Goal: Information Seeking & Learning: Learn about a topic

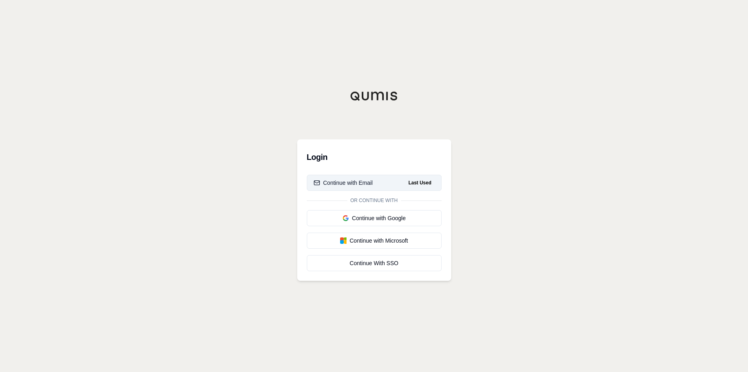
click at [367, 181] on div "Continue with Email" at bounding box center [343, 183] width 59 height 8
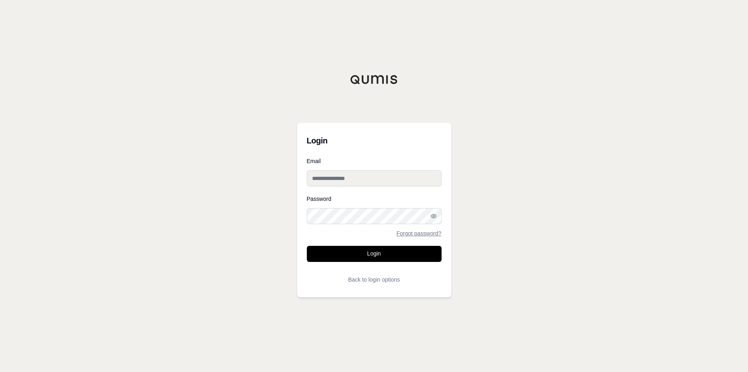
type input "**********"
click at [381, 249] on button "Login" at bounding box center [374, 254] width 135 height 16
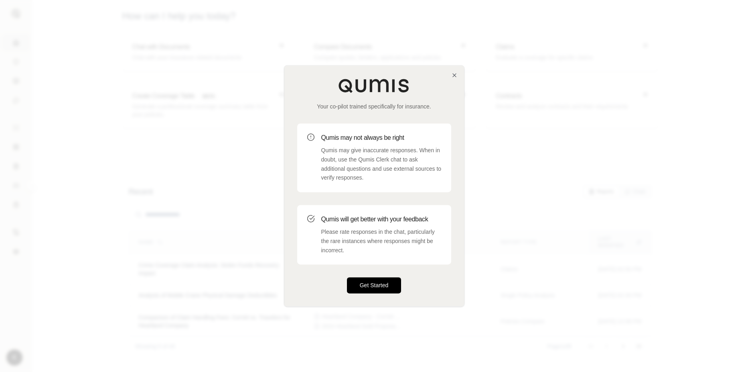
click at [370, 284] on button "Get Started" at bounding box center [374, 285] width 55 height 16
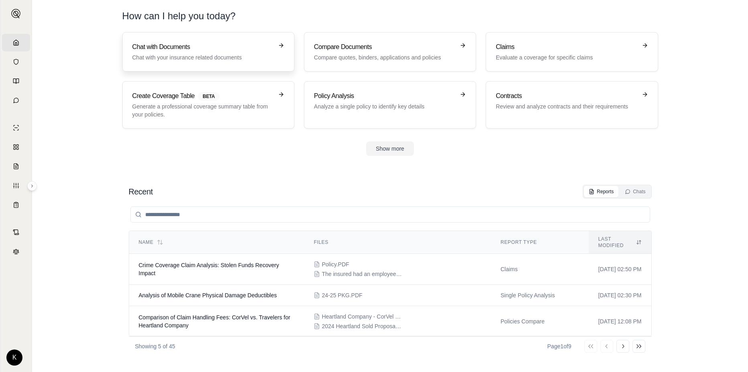
click at [231, 56] on p "Chat with your insurance related documents" at bounding box center [202, 57] width 141 height 8
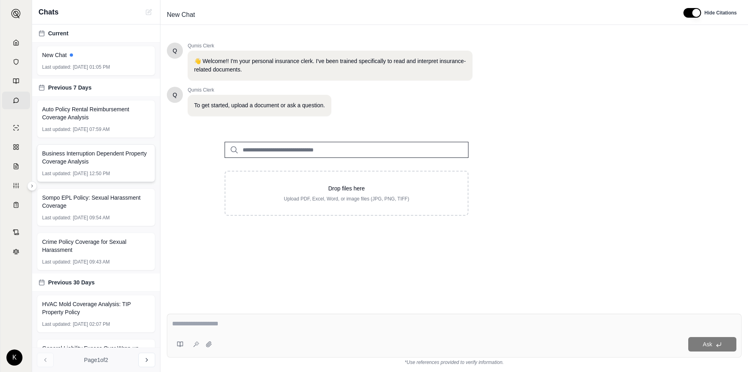
click at [108, 159] on span "Business Interruption Dependent Property Coverage Analysis" at bounding box center [96, 157] width 108 height 16
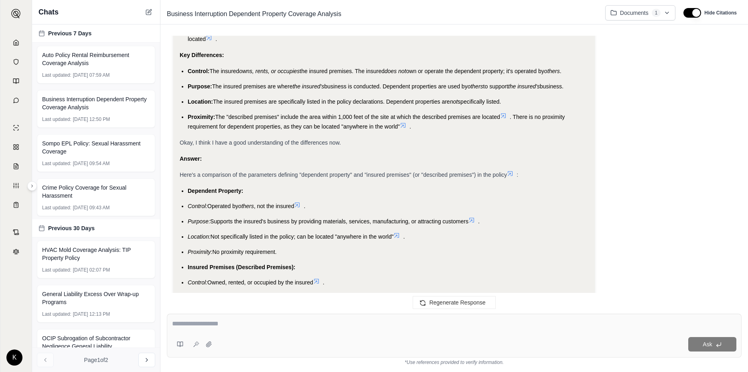
scroll to position [1449, 0]
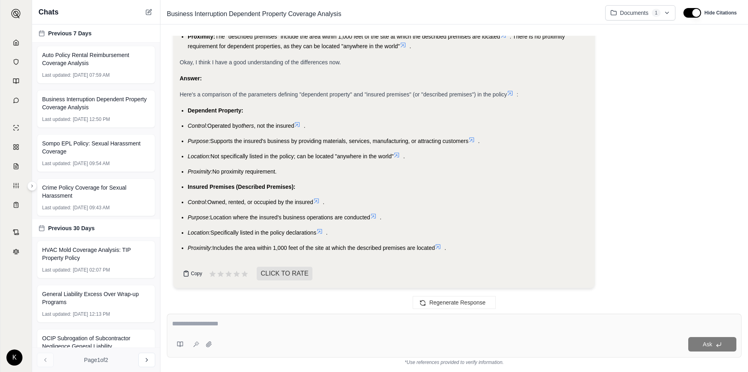
click at [188, 272] on icon at bounding box center [186, 273] width 4 height 5
click at [236, 272] on icon at bounding box center [236, 273] width 7 height 7
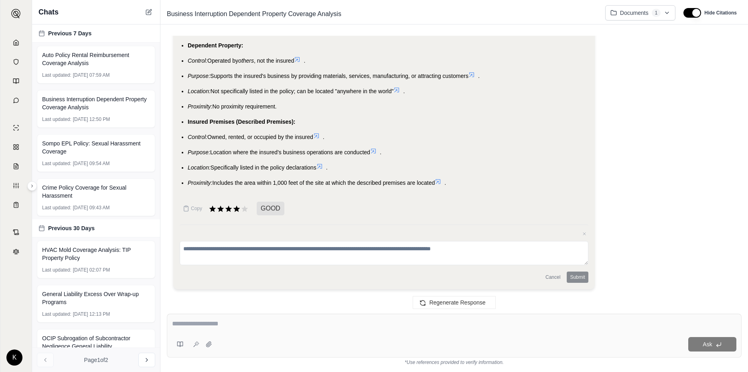
scroll to position [1515, 0]
click at [581, 277] on div "Cancel Submit" at bounding box center [384, 275] width 409 height 11
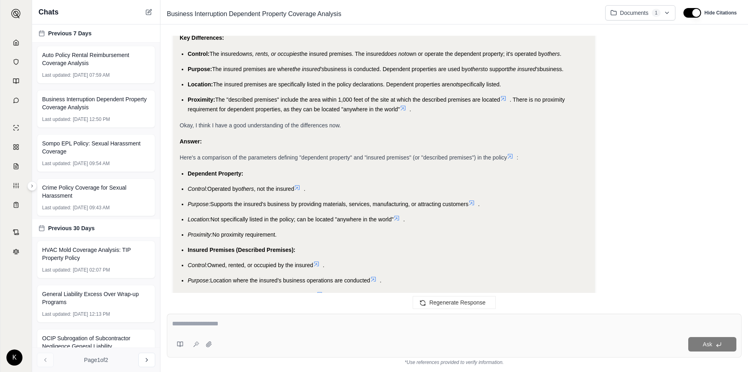
scroll to position [1394, 0]
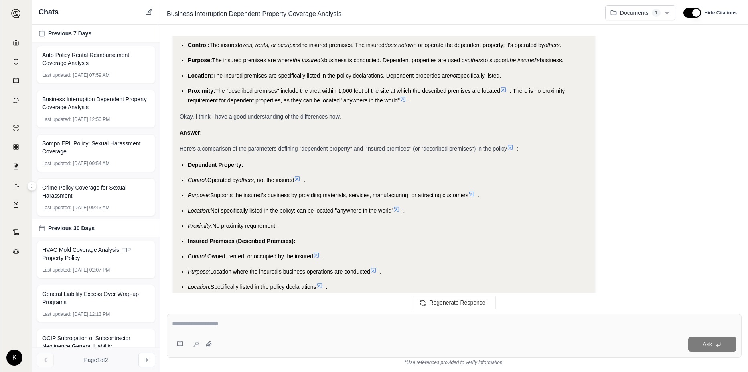
click at [278, 322] on textarea at bounding box center [454, 324] width 565 height 10
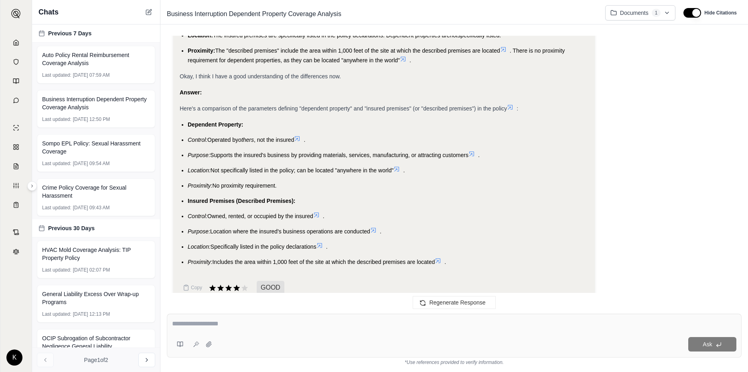
scroll to position [1475, 0]
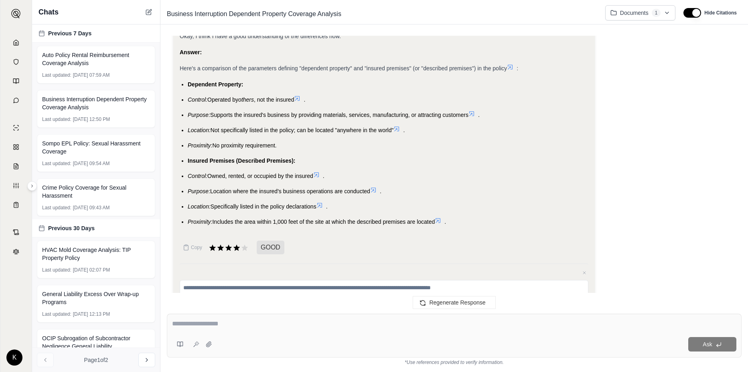
click at [285, 329] on div at bounding box center [454, 325] width 565 height 12
click at [236, 325] on textarea at bounding box center [454, 324] width 565 height 10
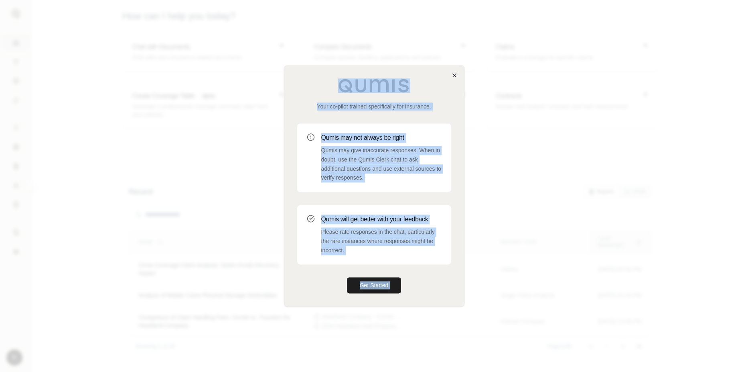
click at [457, 75] on div "Your co-pilot trained specifically for insurance. Qumis may not always be right…" at bounding box center [374, 185] width 181 height 241
click at [455, 76] on icon "button" at bounding box center [454, 75] width 6 height 6
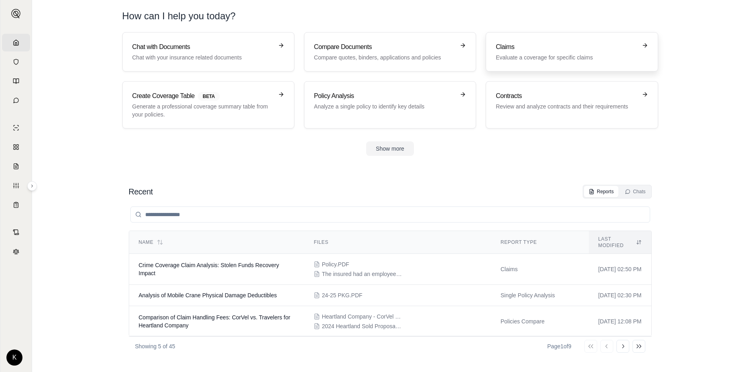
click at [514, 57] on p "Evaluate a coverage for specific claims" at bounding box center [566, 57] width 141 height 8
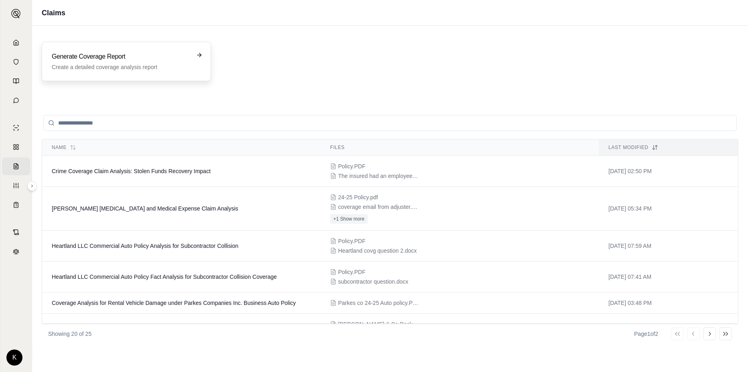
click at [147, 56] on h3 "Generate Coverage Report" at bounding box center [121, 57] width 138 height 10
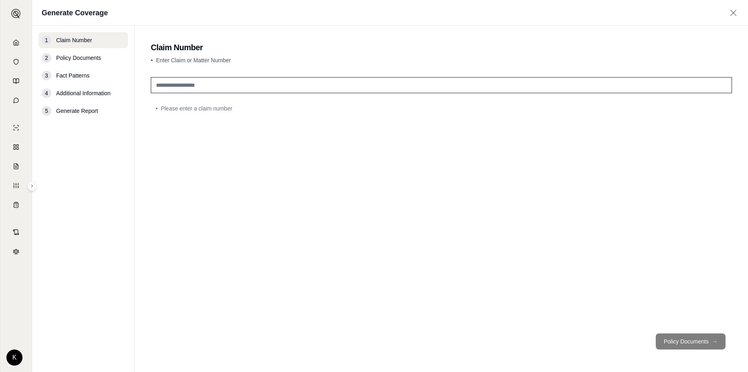
click at [235, 88] on input "text" at bounding box center [441, 85] width 581 height 16
type input "**********"
click at [681, 340] on button "Policy Documents →" at bounding box center [691, 341] width 70 height 16
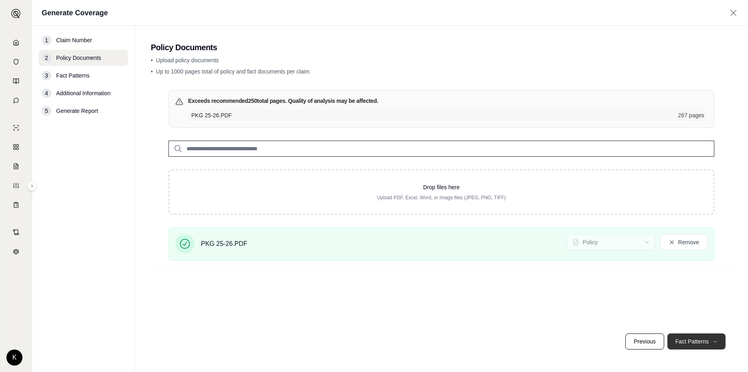
click at [692, 343] on button "Fact Patterns →" at bounding box center [697, 341] width 58 height 16
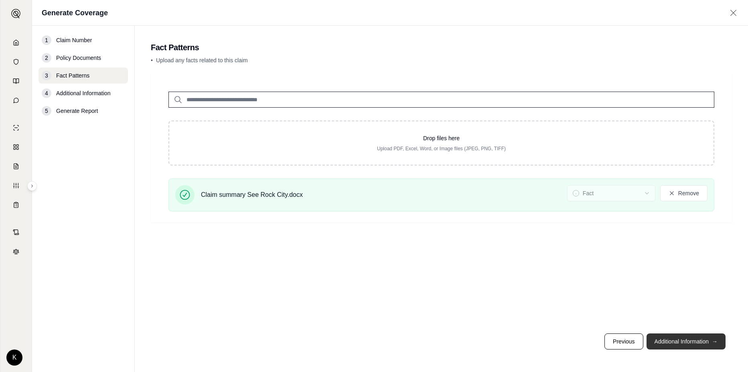
click at [667, 338] on button "Additional Information →" at bounding box center [686, 341] width 79 height 16
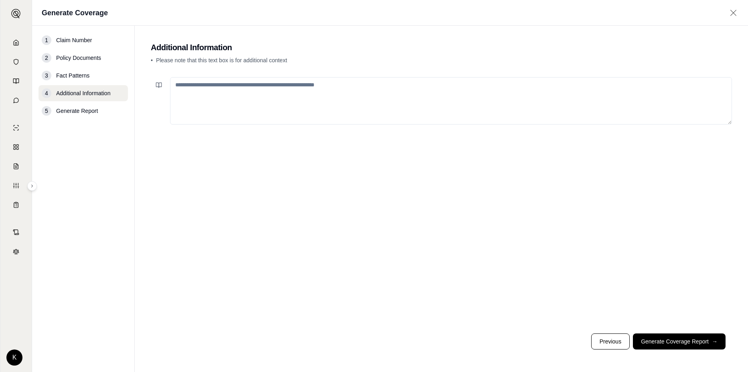
click at [347, 87] on textarea at bounding box center [451, 100] width 562 height 47
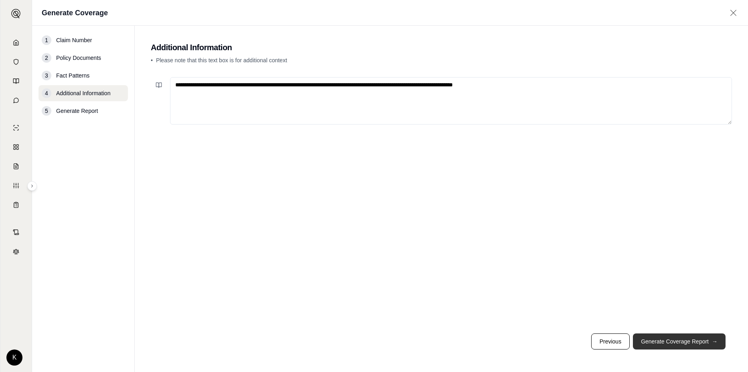
type textarea "**********"
click at [669, 341] on button "Generate Coverage Report →" at bounding box center [679, 341] width 93 height 16
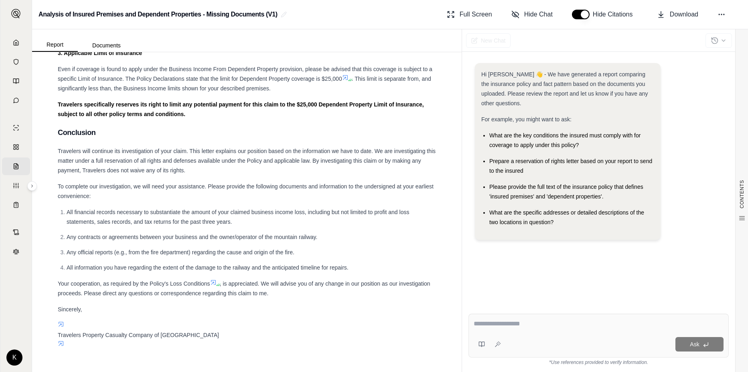
scroll to position [2420, 0]
click at [55, 41] on button "Report" at bounding box center [55, 45] width 46 height 14
click at [54, 43] on button "Report" at bounding box center [55, 45] width 46 height 14
click at [207, 341] on div "Travelers Property Casualty Company of America" at bounding box center [247, 334] width 378 height 29
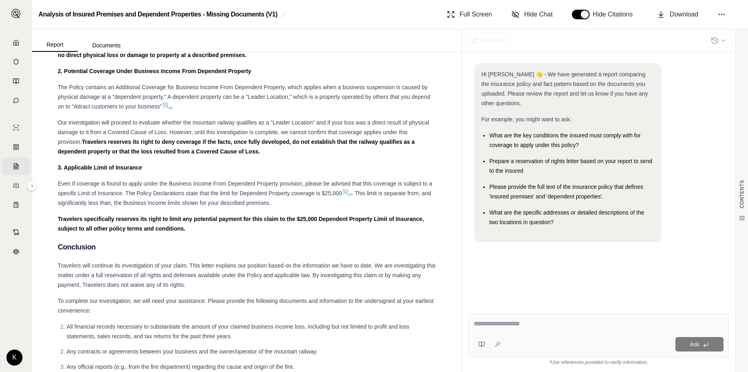
scroll to position [2139, 0]
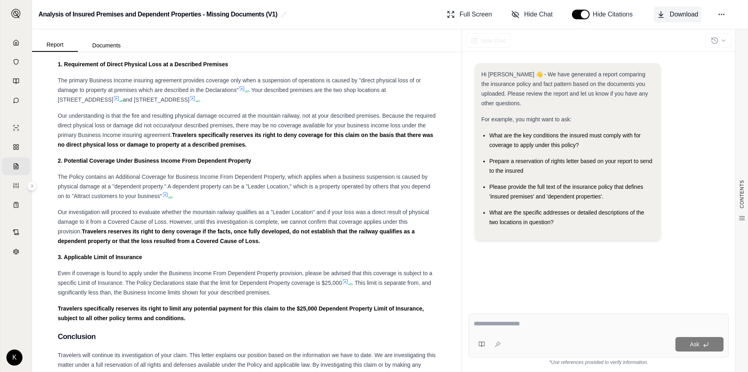
click at [673, 17] on span "Download" at bounding box center [684, 15] width 28 height 10
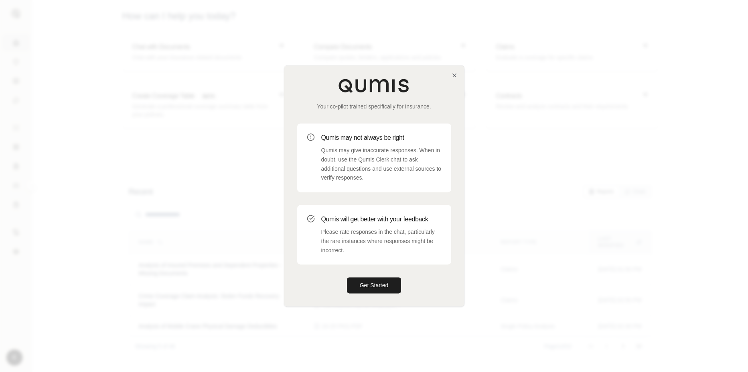
click at [459, 72] on div "Your co-pilot trained specifically for insurance. Qumis may not always be right…" at bounding box center [374, 185] width 180 height 240
click at [452, 75] on icon "button" at bounding box center [454, 75] width 6 height 6
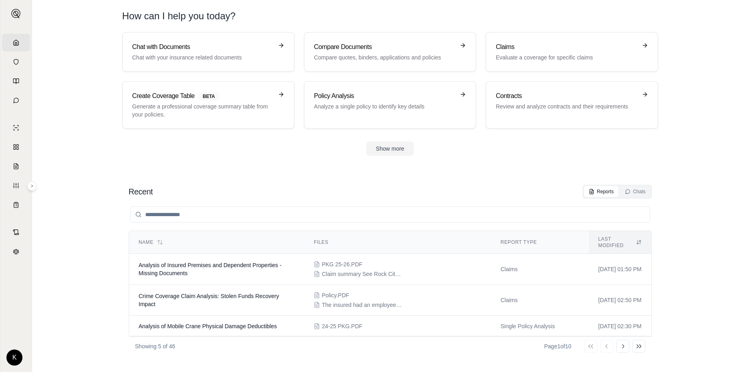
click at [485, 67] on div "Chat with Documents Chat with your insurance related documents Compare Document…" at bounding box center [390, 80] width 536 height 96
click at [502, 54] on p "Evaluate a coverage for specific claims" at bounding box center [566, 57] width 141 height 8
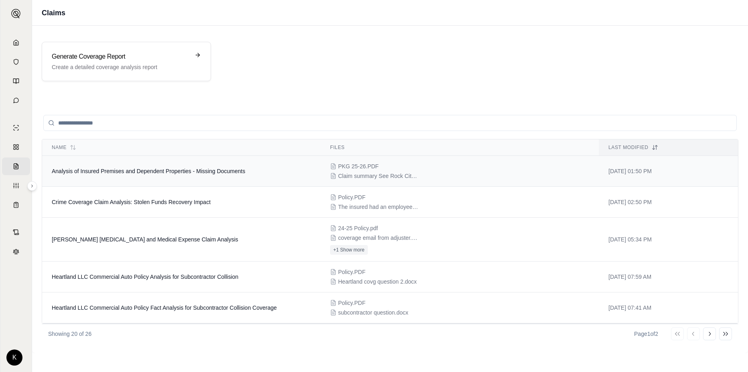
click at [158, 175] on td "Analysis of Insured Premises and Dependent Properties - Missing Documents" at bounding box center [181, 171] width 278 height 31
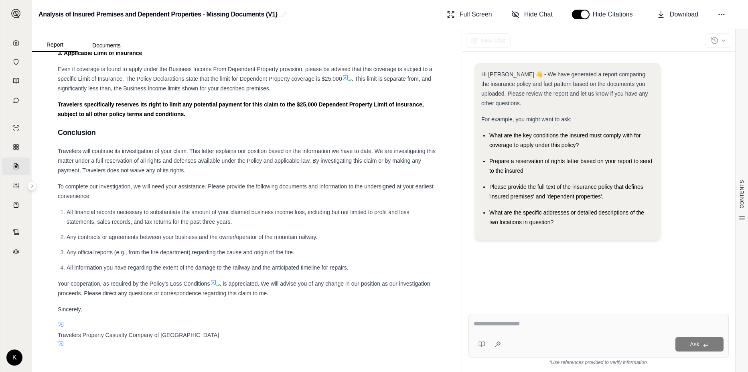
scroll to position [2420, 0]
drag, startPoint x: 601, startPoint y: 197, endPoint x: 490, endPoint y: 187, distance: 112.0
click at [490, 187] on span "Please provide the full text of the insurance policy that defines 'insured prem…" at bounding box center [567, 191] width 154 height 16
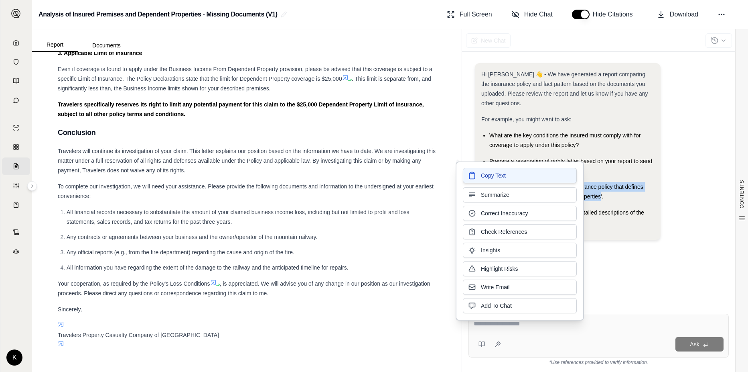
click at [484, 177] on span "Copy Text" at bounding box center [493, 175] width 25 height 8
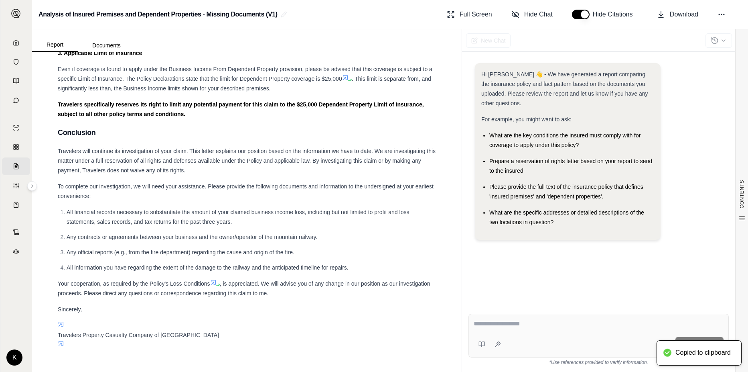
click at [504, 326] on textarea at bounding box center [599, 324] width 250 height 10
paste textarea "**********"
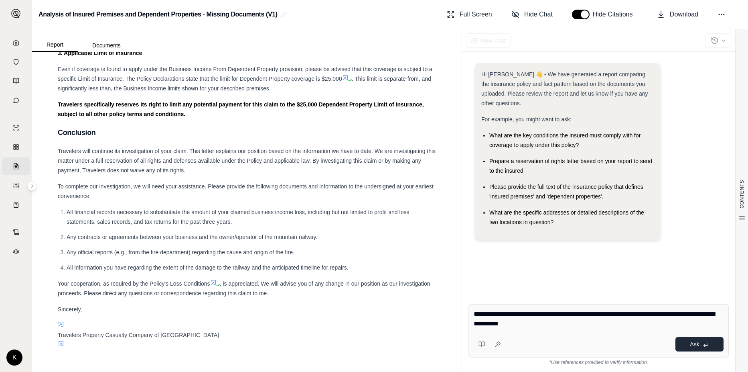
type textarea "**********"
click at [689, 346] on button "Ask" at bounding box center [700, 344] width 48 height 14
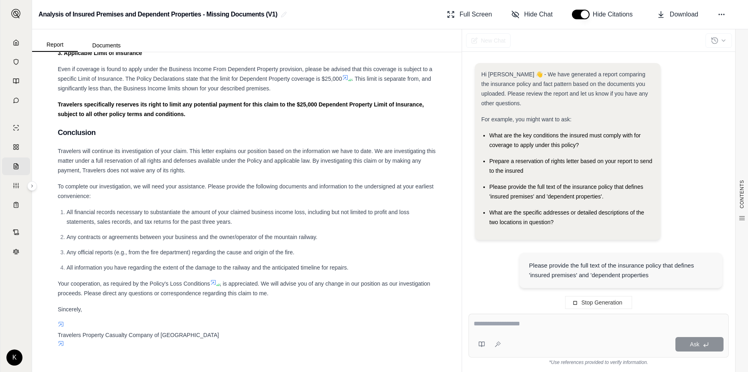
scroll to position [48, 0]
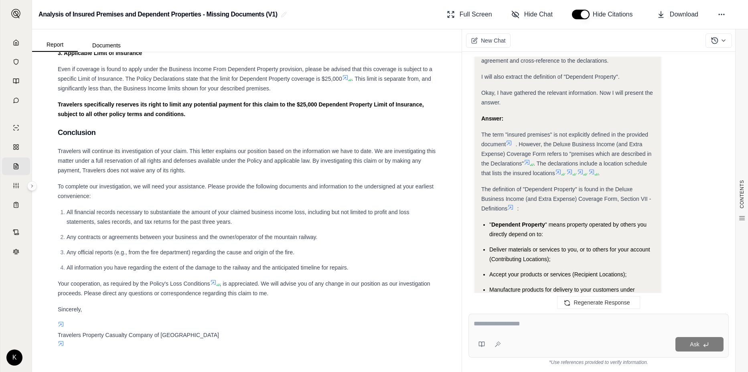
scroll to position [606, 0]
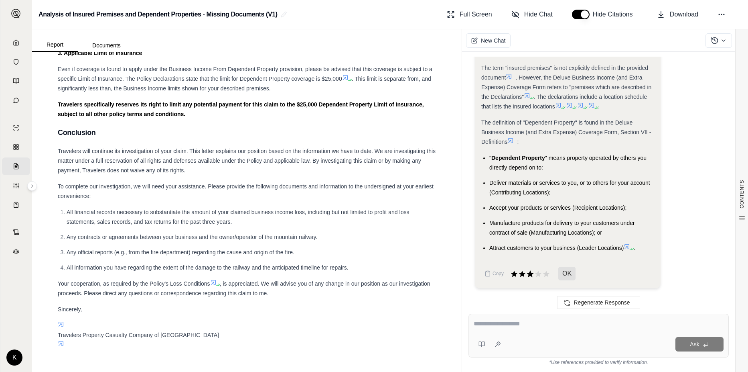
click at [533, 273] on icon at bounding box center [530, 273] width 7 height 7
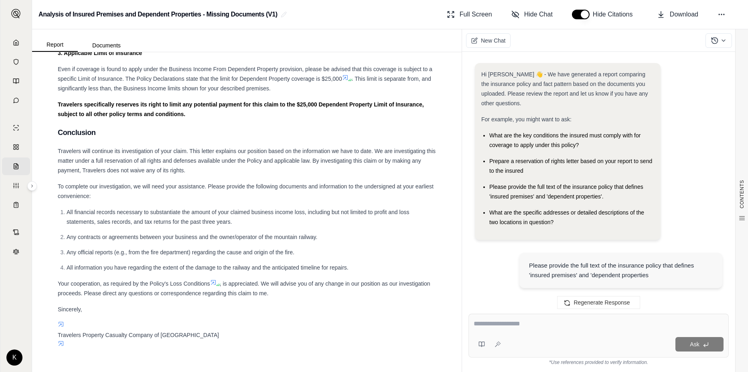
scroll to position [672, 0]
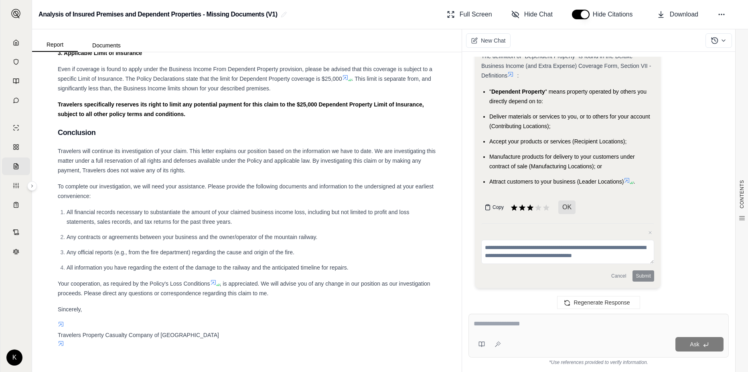
click at [492, 203] on button "Copy" at bounding box center [495, 207] width 26 height 16
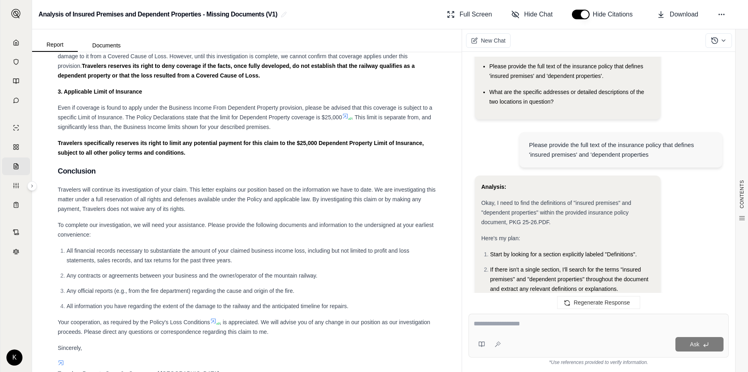
scroll to position [2420, 0]
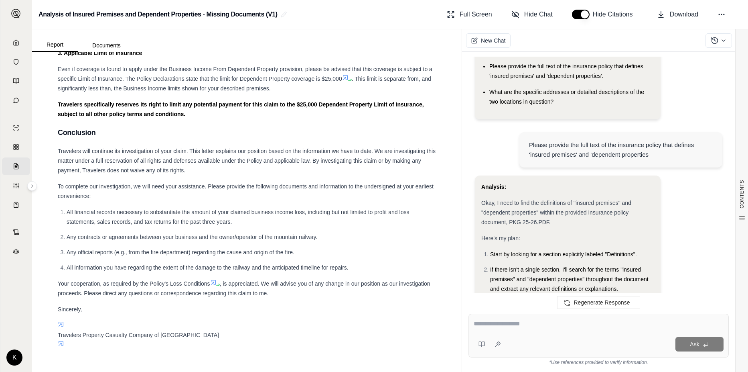
click at [527, 326] on textarea at bounding box center [599, 324] width 250 height 10
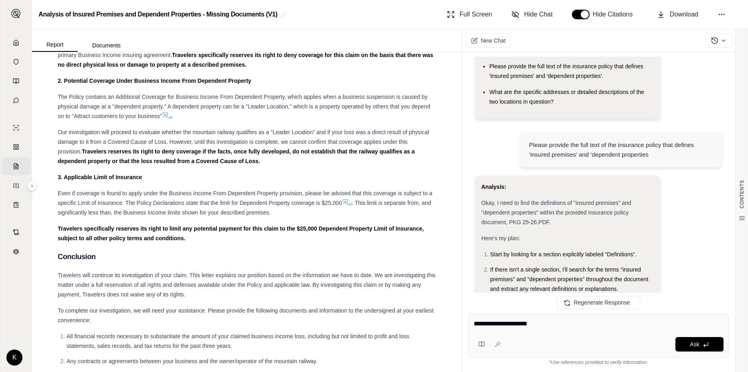
scroll to position [2139, 0]
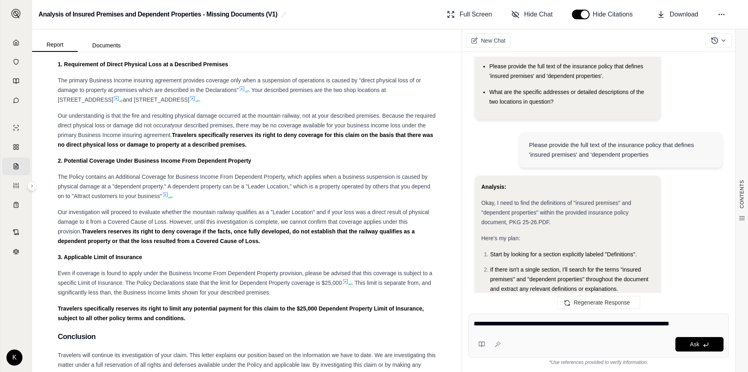
type textarea "**********"
